Goal: Task Accomplishment & Management: Use online tool/utility

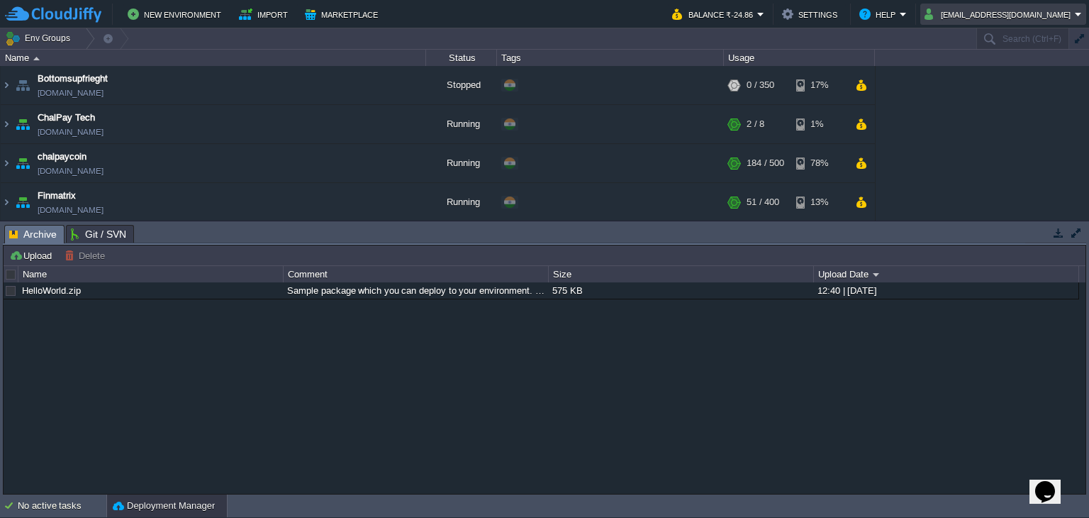
click at [1006, 18] on button "[EMAIL_ADDRESS][DOMAIN_NAME]" at bounding box center [1000, 14] width 150 height 17
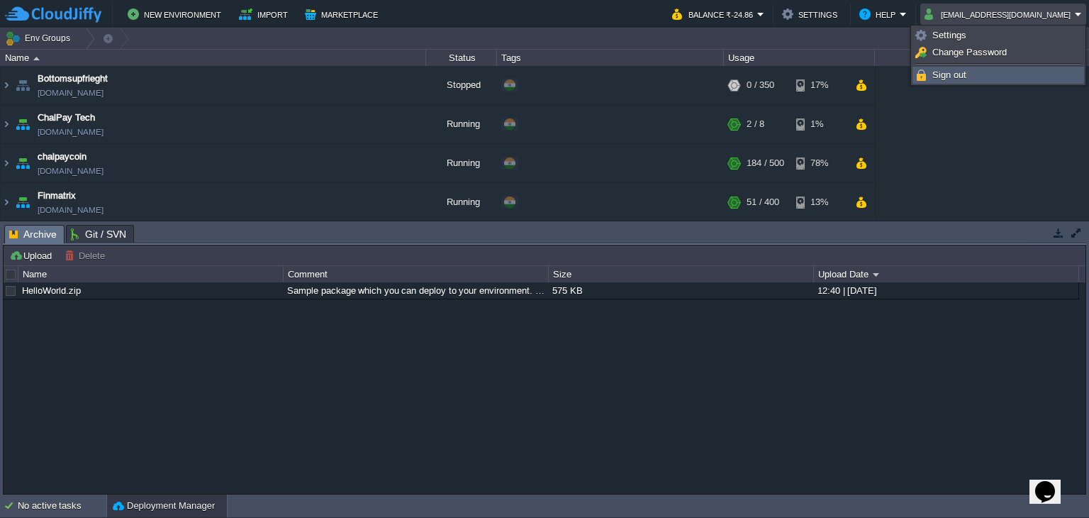
click at [982, 70] on link "Sign out" at bounding box center [999, 75] width 170 height 16
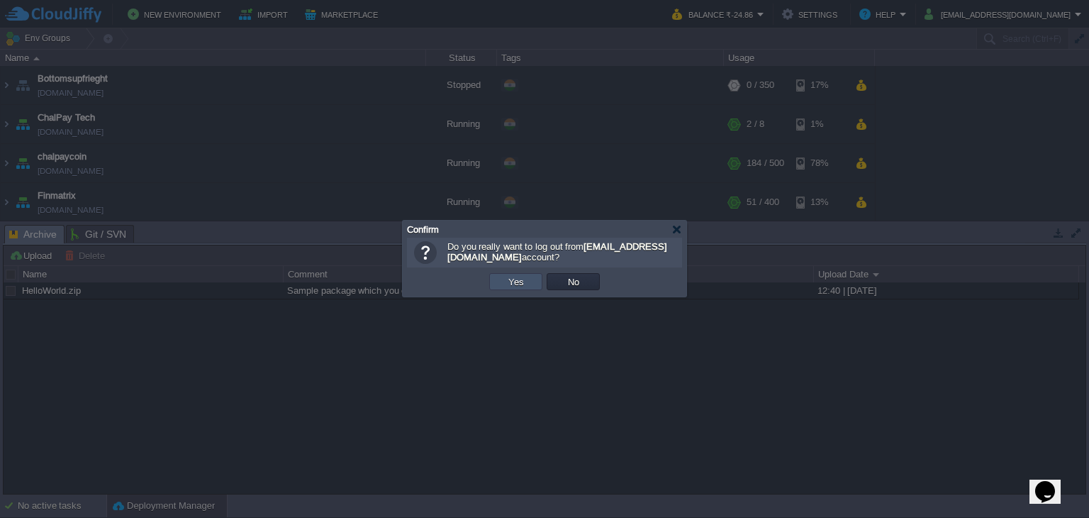
click at [506, 284] on button "Yes" at bounding box center [516, 281] width 24 height 13
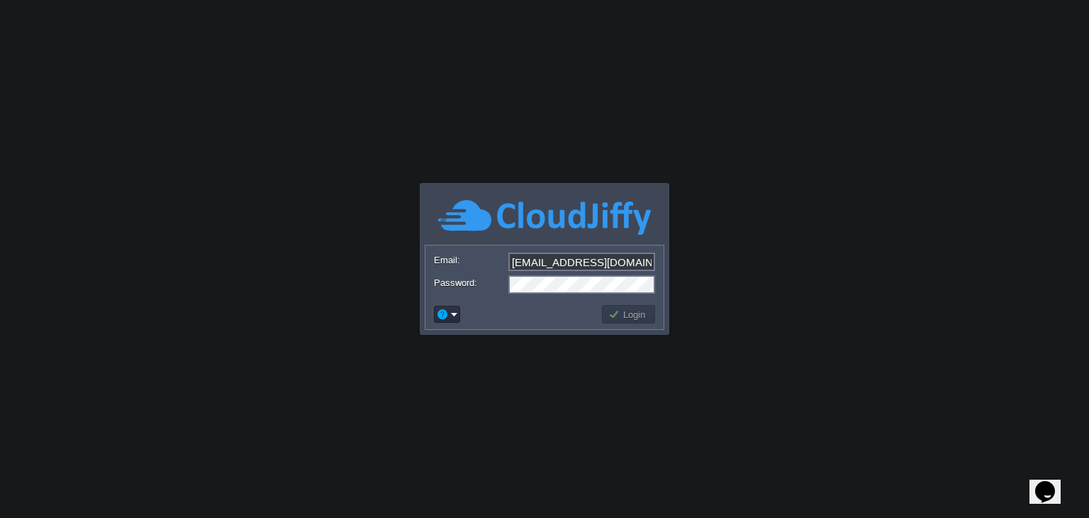
click at [627, 259] on input "[EMAIL_ADDRESS][DOMAIN_NAME]" at bounding box center [582, 262] width 147 height 18
type input "kanjul.khare@gmail.com"
click at [628, 322] on td "Login" at bounding box center [628, 314] width 53 height 18
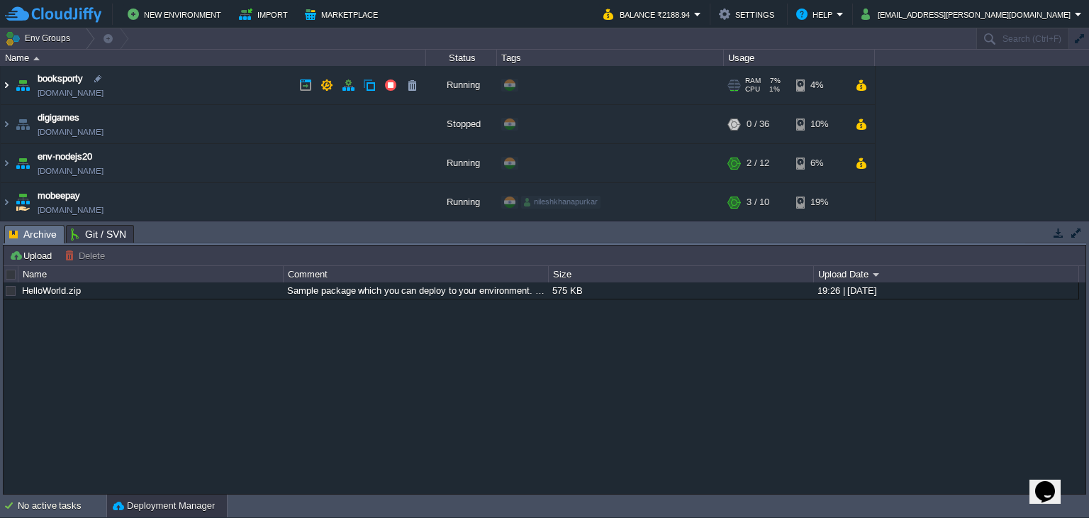
click at [7, 80] on img at bounding box center [6, 85] width 11 height 38
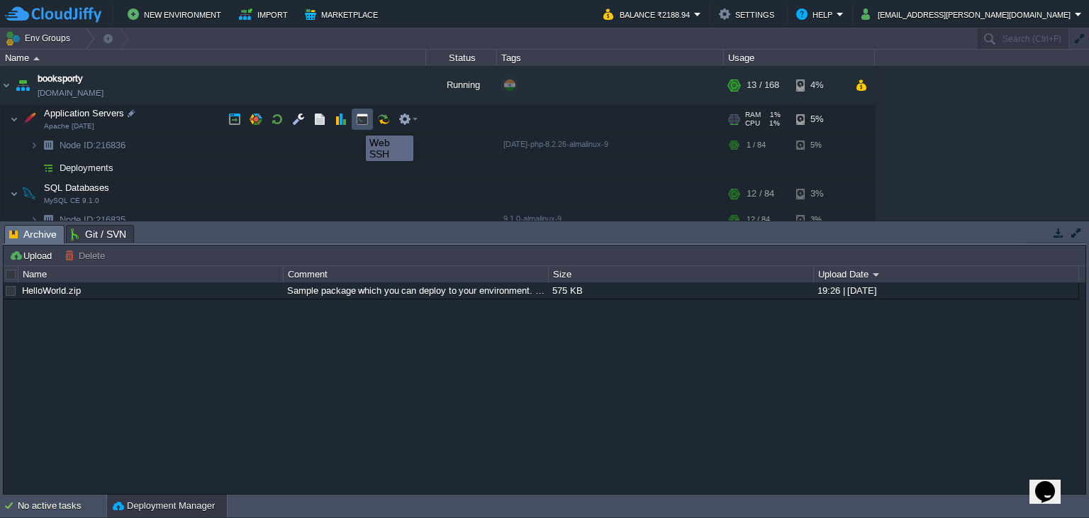
click at [362, 123] on button "button" at bounding box center [362, 119] width 13 height 13
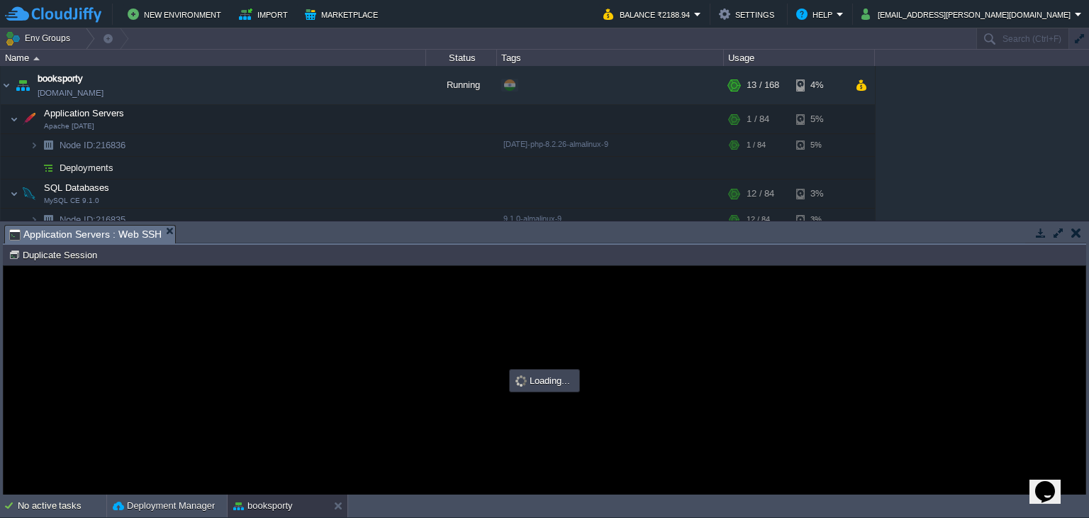
type input "#000000"
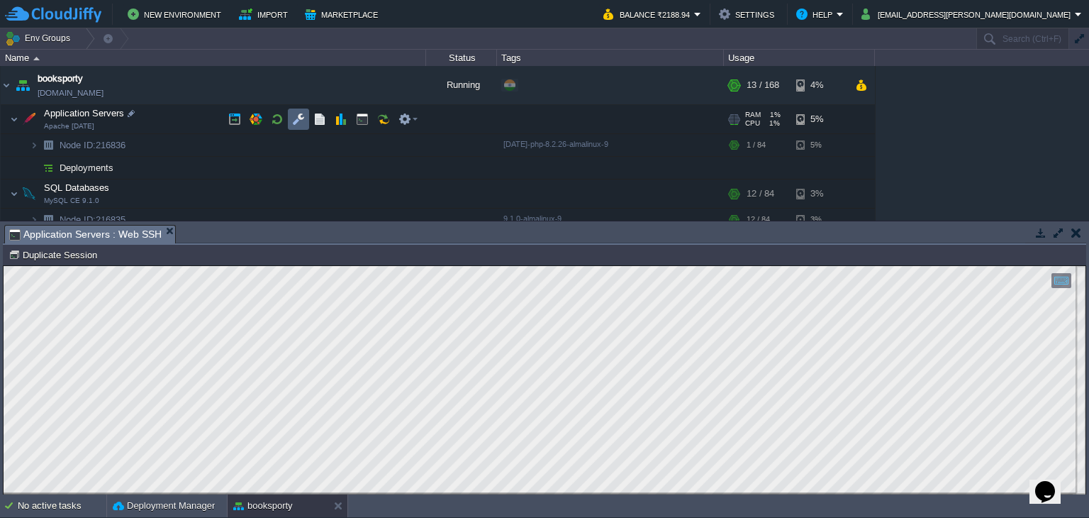
click at [298, 123] on button "button" at bounding box center [298, 119] width 13 height 13
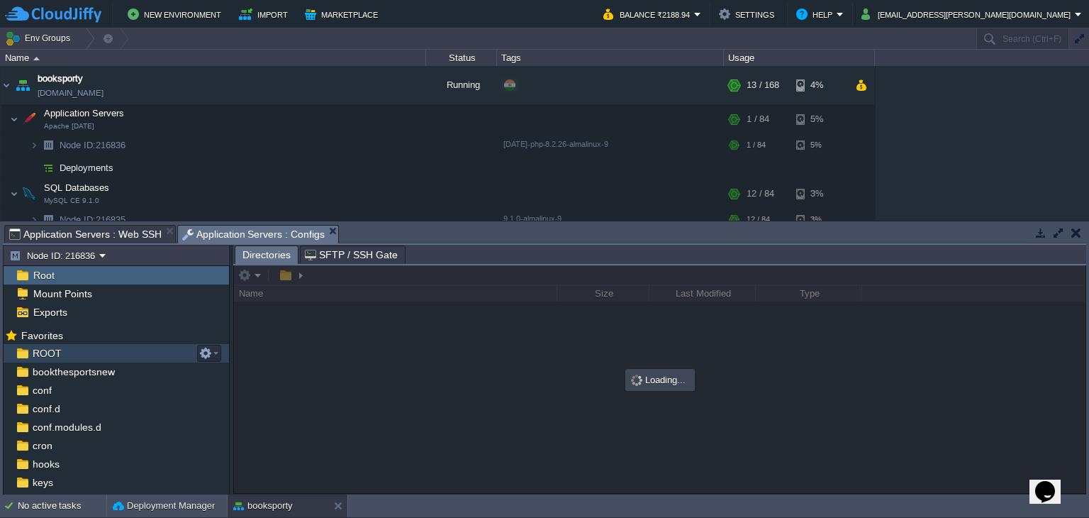
click at [112, 360] on div "ROOT" at bounding box center [117, 353] width 226 height 18
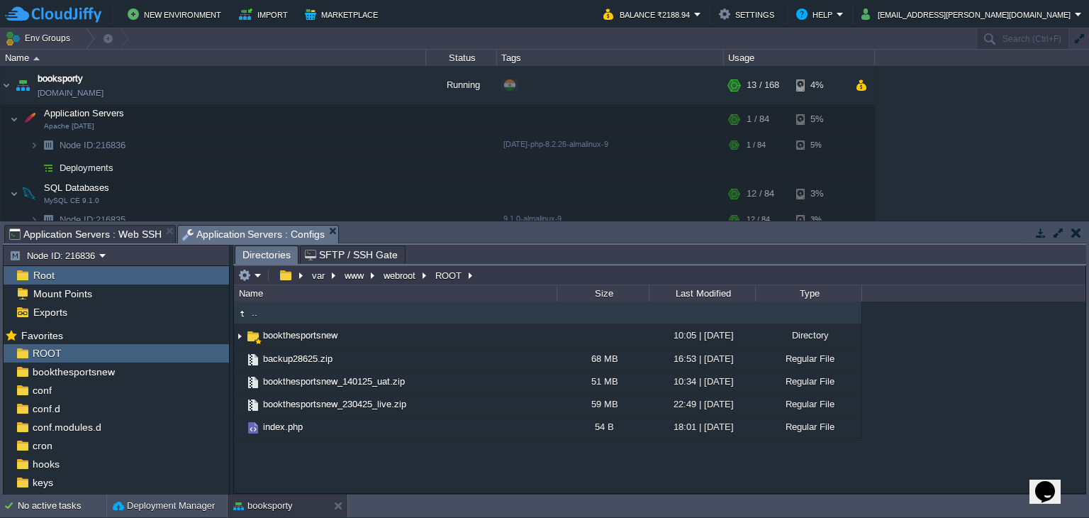
click at [128, 228] on span "Application Servers : Web SSH" at bounding box center [85, 234] width 152 height 17
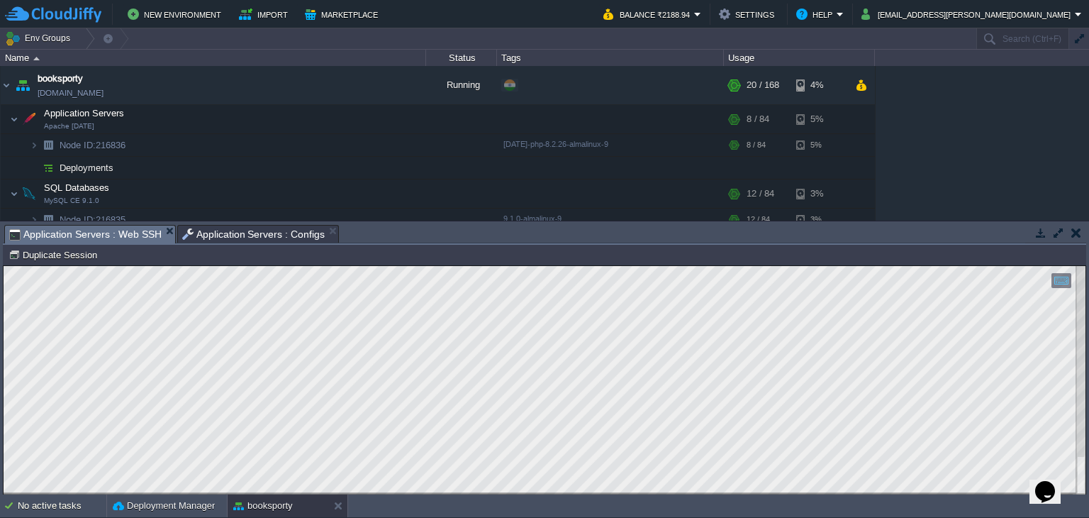
click at [127, 235] on span "Application Servers : Web SSH" at bounding box center [85, 235] width 152 height 18
click at [252, 236] on span "Application Servers : Configs" at bounding box center [253, 234] width 143 height 17
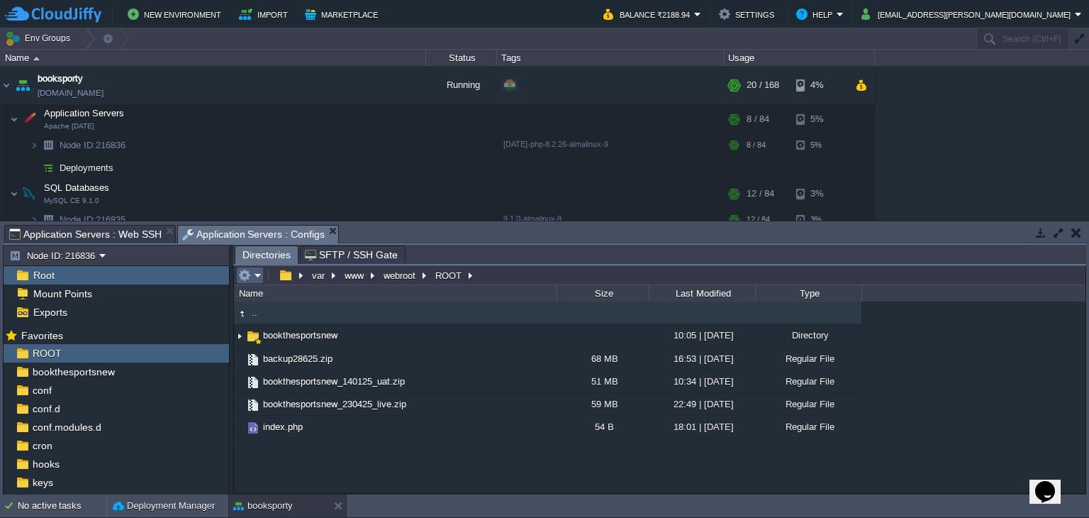
click at [262, 279] on td at bounding box center [250, 275] width 28 height 17
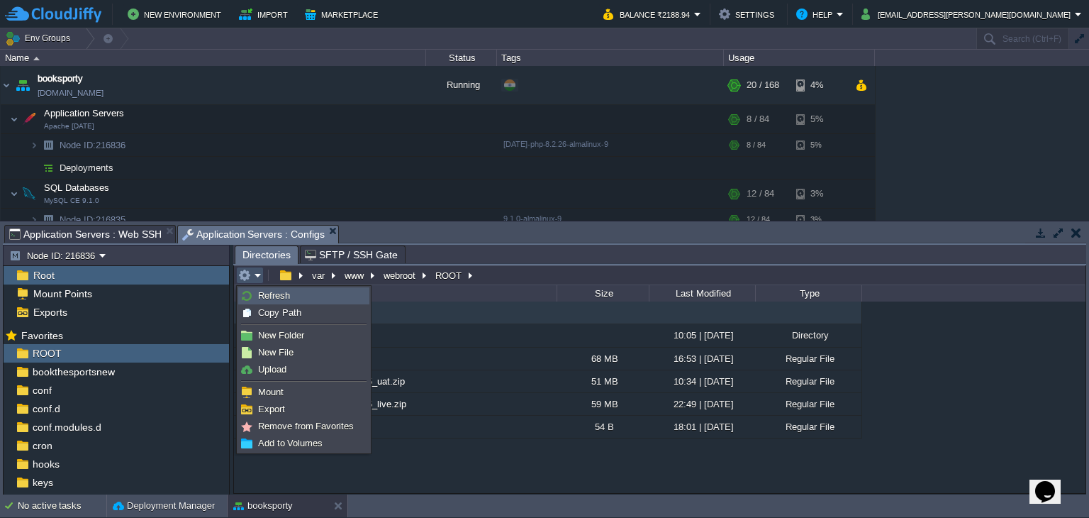
click at [265, 293] on span "Refresh" at bounding box center [274, 295] width 32 height 11
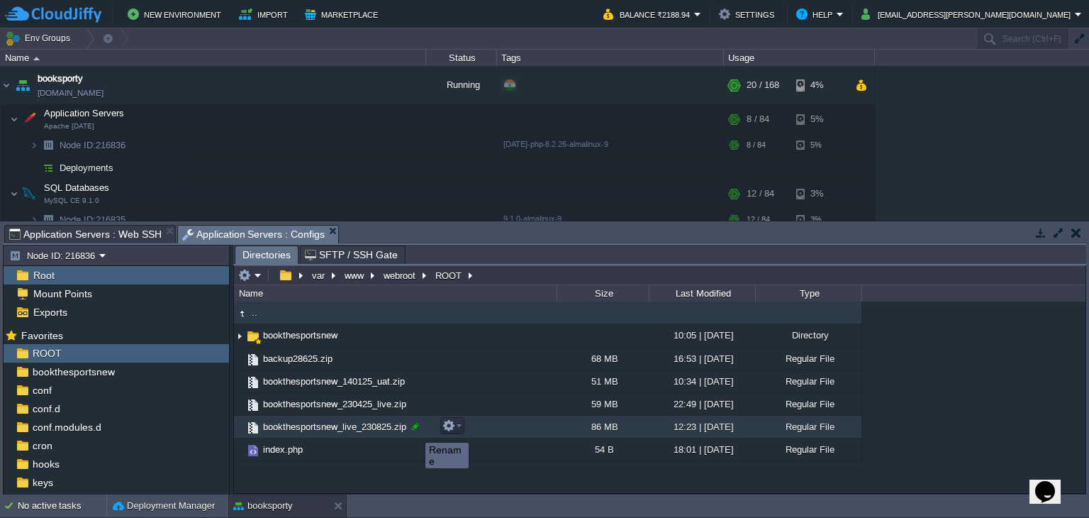
click at [415, 429] on div at bounding box center [415, 426] width 13 height 13
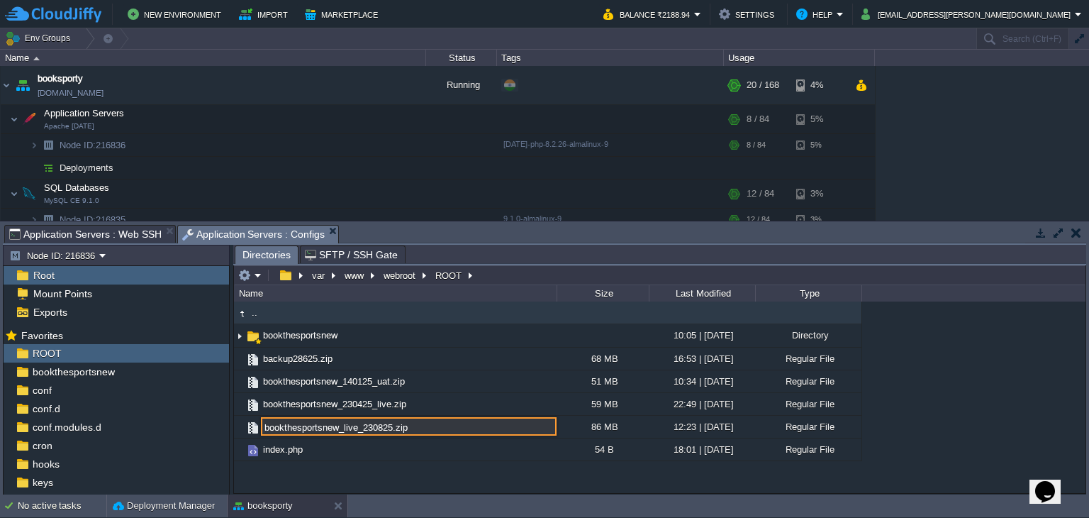
click at [289, 481] on div ".. bookthesportsnew 10:05 | 14 Jan 2025 Directory backup28625.zip 68 MB 16:53 |…" at bounding box center [660, 397] width 852 height 192
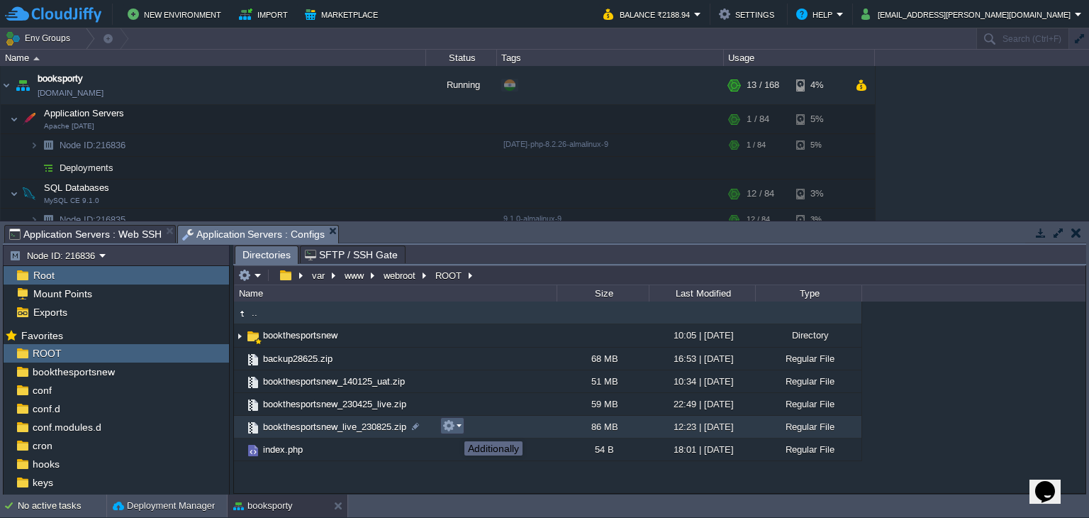
click at [454, 428] on button "button" at bounding box center [449, 425] width 13 height 13
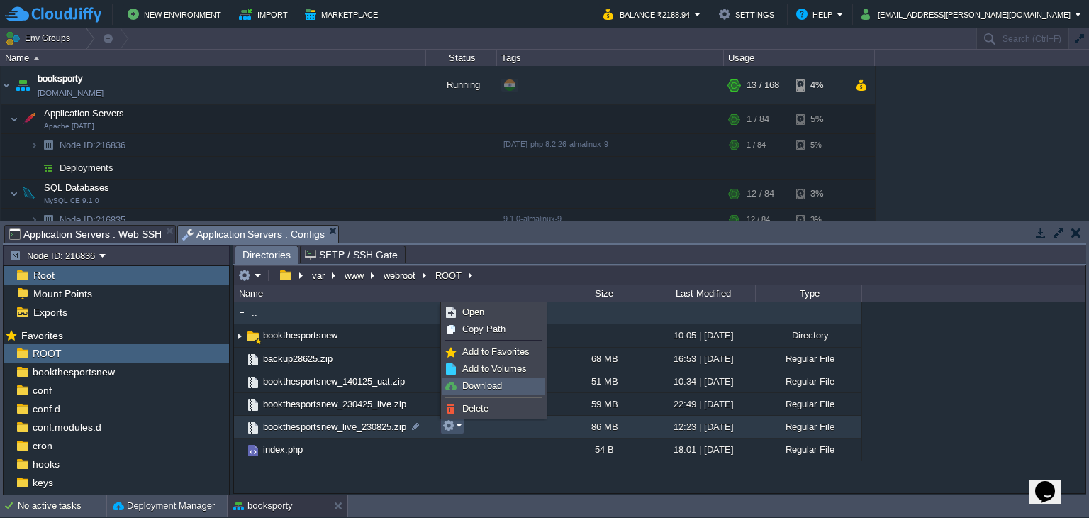
click at [488, 387] on span "Download" at bounding box center [482, 385] width 40 height 11
